Goal: Task Accomplishment & Management: Manage account settings

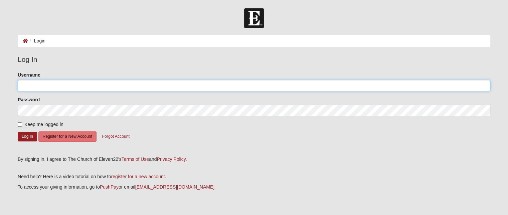
click at [62, 87] on input "Username" at bounding box center [254, 85] width 472 height 11
type input "x"
type input "capyoung"
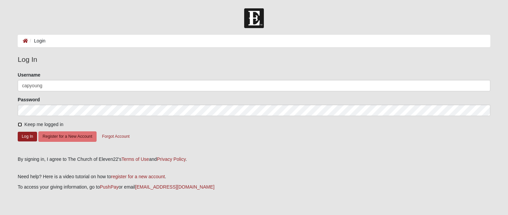
click at [19, 125] on input "Keep me logged in" at bounding box center [20, 124] width 4 height 4
checkbox input "true"
click at [25, 135] on button "Log In" at bounding box center [27, 137] width 19 height 10
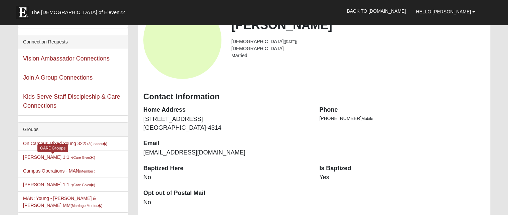
scroll to position [67, 0]
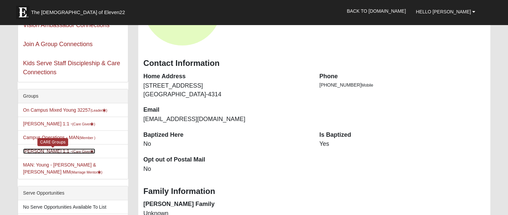
click at [59, 148] on link "[PERSON_NAME] 1:1 - (Care Giver )" at bounding box center [59, 150] width 72 height 5
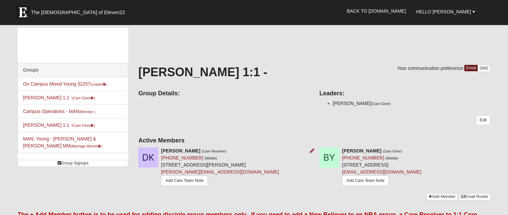
scroll to position [67, 0]
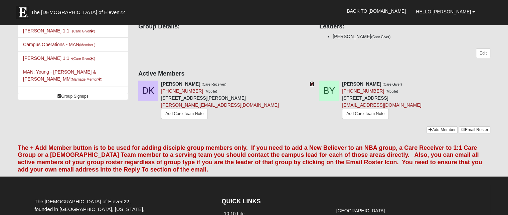
click at [312, 84] on icon at bounding box center [311, 83] width 5 height 5
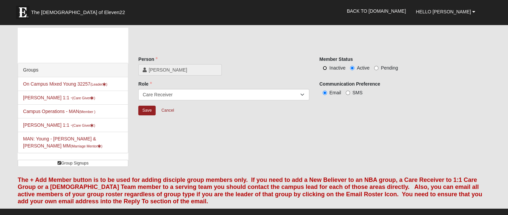
click at [324, 67] on input "Inactive" at bounding box center [324, 68] width 4 height 4
radio input "true"
click at [303, 94] on select "Member Leader Care Giver Care Receiver Marriage Mentor Marriage Mentee" at bounding box center [223, 94] width 171 height 11
click at [144, 108] on input "Save" at bounding box center [146, 110] width 17 height 10
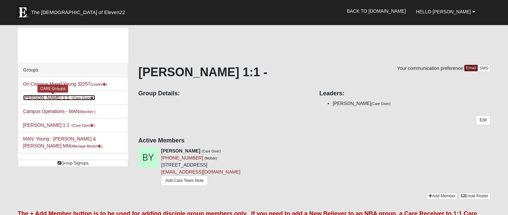
click at [72, 99] on small "(Care Giver )" at bounding box center [83, 98] width 23 height 4
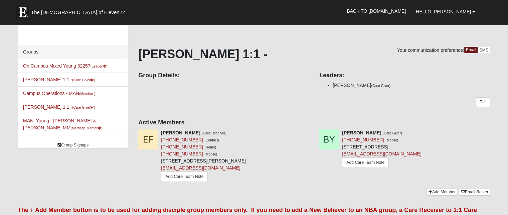
scroll to position [33, 0]
